Goal: Task Accomplishment & Management: Manage account settings

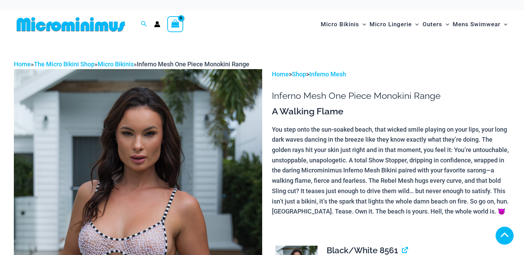
scroll to position [116, 0]
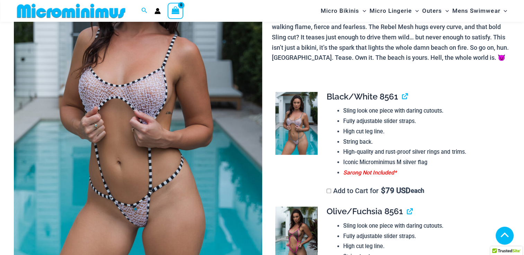
scroll to position [155, 0]
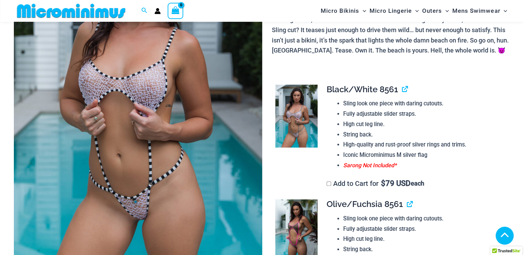
click at [303, 107] on img at bounding box center [296, 116] width 42 height 63
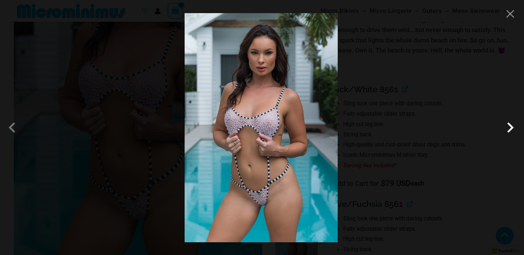
click at [507, 123] on span at bounding box center [509, 127] width 21 height 21
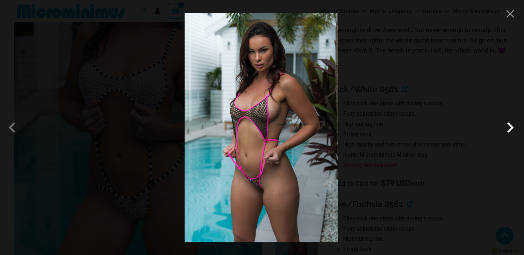
click at [507, 123] on span at bounding box center [509, 127] width 21 height 21
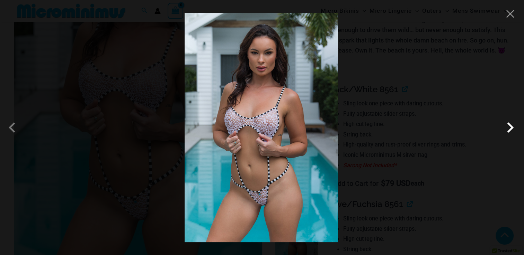
click at [507, 123] on span at bounding box center [509, 127] width 21 height 21
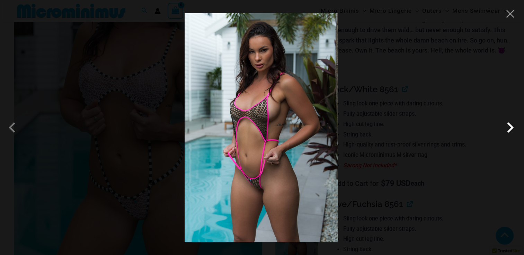
click at [507, 123] on span at bounding box center [509, 127] width 21 height 21
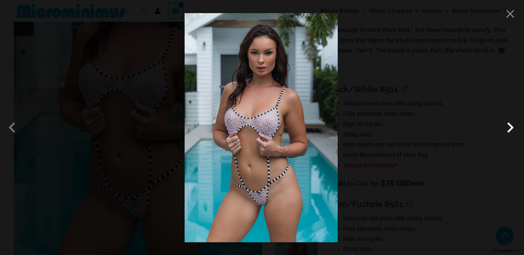
click at [507, 123] on span at bounding box center [509, 127] width 21 height 21
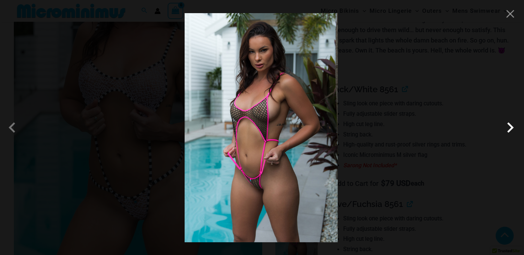
click at [507, 123] on span at bounding box center [509, 127] width 21 height 21
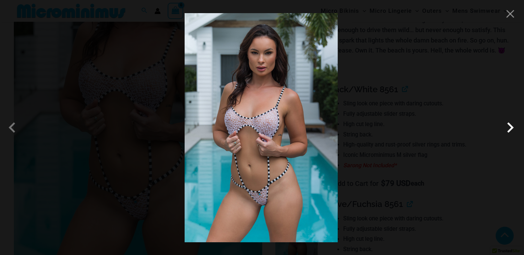
click at [507, 123] on span at bounding box center [509, 127] width 21 height 21
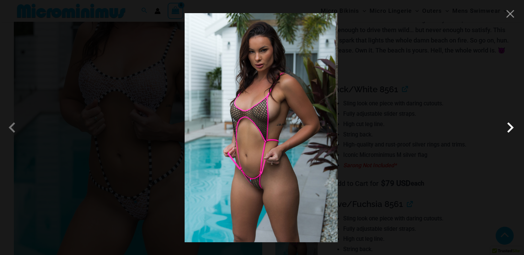
click at [507, 123] on span at bounding box center [509, 127] width 21 height 21
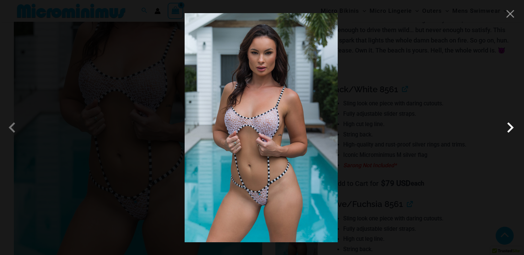
click at [507, 123] on span at bounding box center [509, 127] width 21 height 21
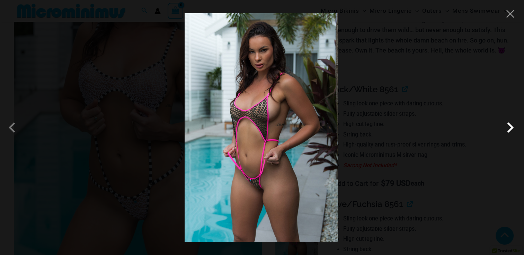
click at [507, 123] on span at bounding box center [509, 127] width 21 height 21
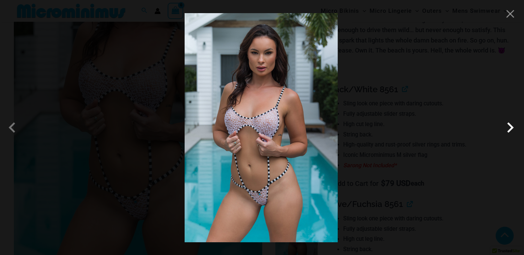
click at [507, 123] on span at bounding box center [509, 127] width 21 height 21
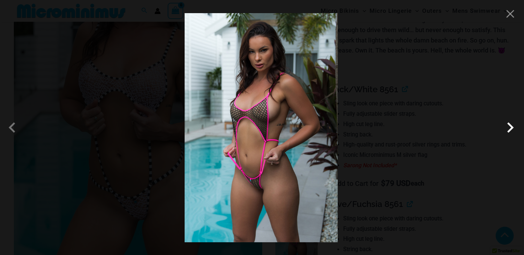
click at [507, 123] on span at bounding box center [509, 127] width 21 height 21
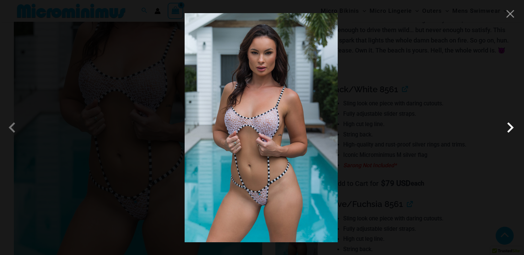
click at [507, 123] on span at bounding box center [509, 127] width 21 height 21
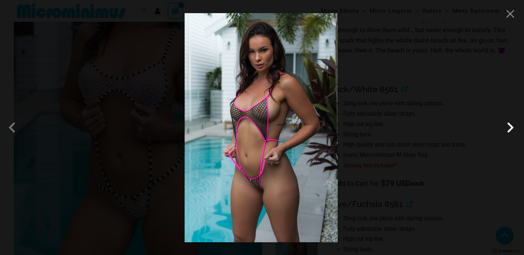
click at [507, 123] on span at bounding box center [509, 127] width 21 height 21
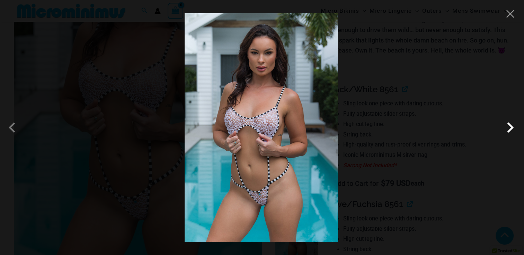
click at [507, 123] on span at bounding box center [509, 127] width 21 height 21
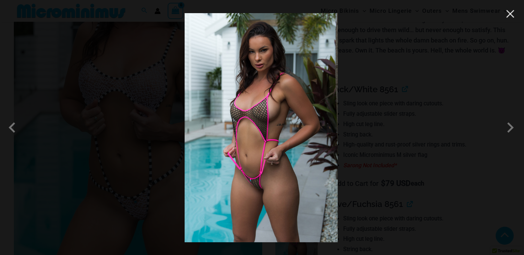
click at [511, 15] on button "Close" at bounding box center [510, 14] width 10 height 10
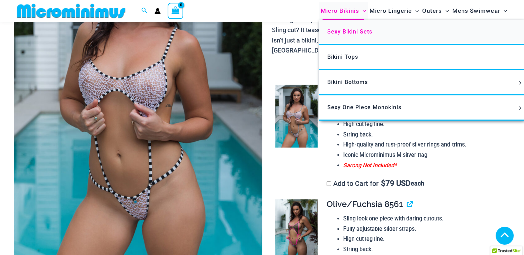
click at [339, 30] on span "Sexy Bikini Sets" at bounding box center [349, 31] width 45 height 7
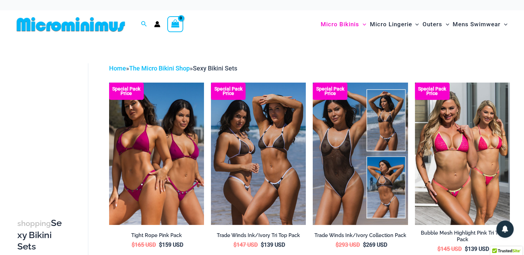
click at [157, 22] on circle "Account icon link" at bounding box center [157, 22] width 3 height 3
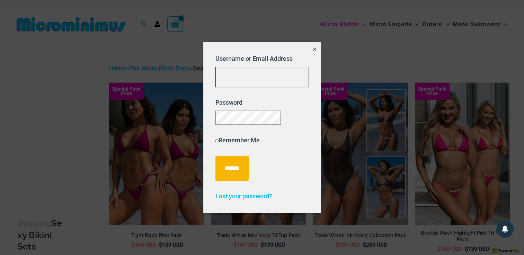
click at [235, 69] on input "Username or Email Address" at bounding box center [261, 77] width 93 height 20
type input "**********"
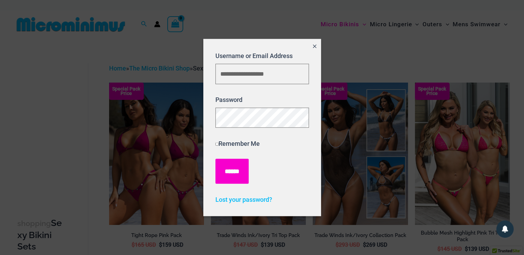
click at [234, 172] on input "******" at bounding box center [231, 171] width 33 height 25
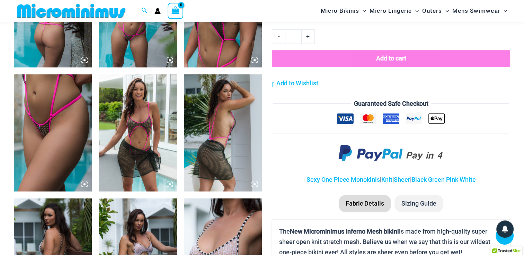
scroll to position [492, 0]
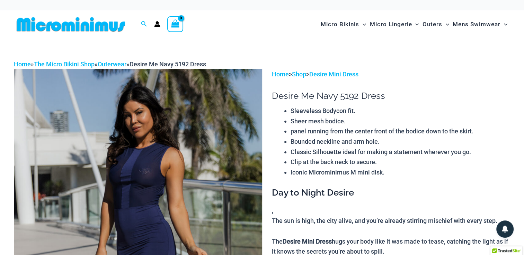
click at [155, 24] on icon "Account icon link" at bounding box center [157, 24] width 6 height 6
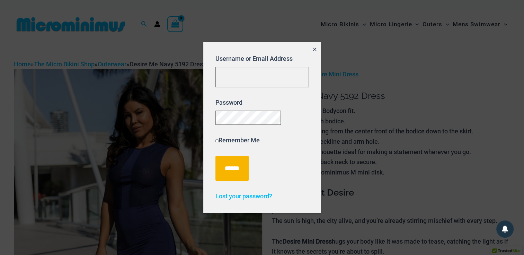
click at [265, 59] on label "Username or Email Address" at bounding box center [253, 58] width 77 height 7
click at [265, 67] on input "Username or Email Address" at bounding box center [261, 77] width 93 height 20
click at [275, 72] on input "Username or Email Address" at bounding box center [261, 77] width 93 height 20
type input "**********"
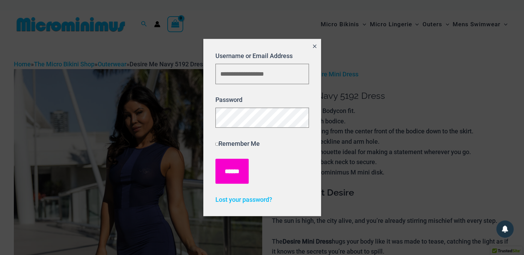
click at [230, 170] on input "******" at bounding box center [231, 171] width 33 height 25
